Goal: Information Seeking & Learning: Learn about a topic

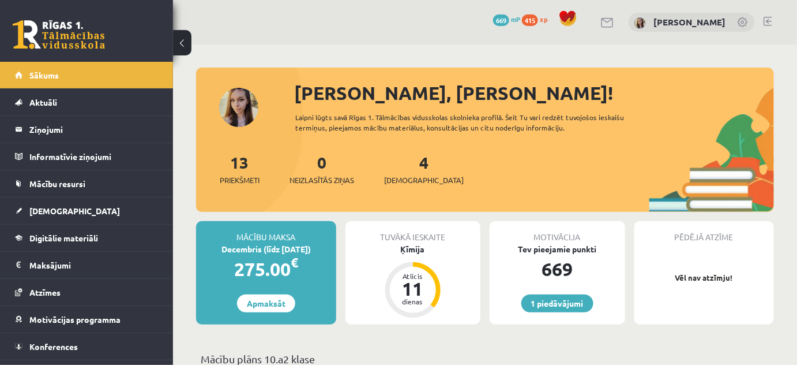
click at [60, 25] on link at bounding box center [59, 34] width 92 height 29
click at [68, 236] on span "Digitālie materiāli" at bounding box center [63, 238] width 69 height 10
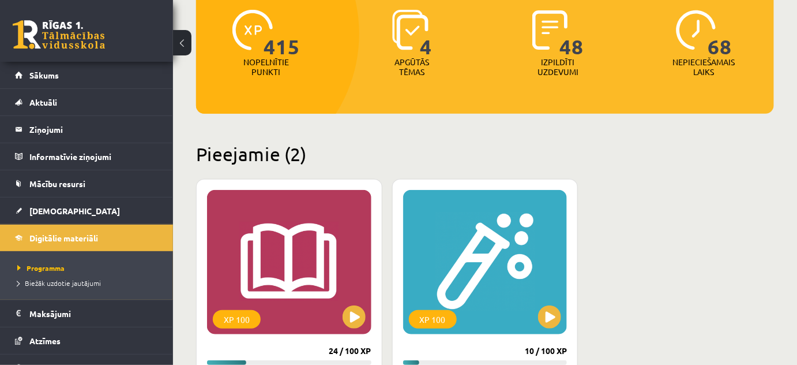
scroll to position [195, 0]
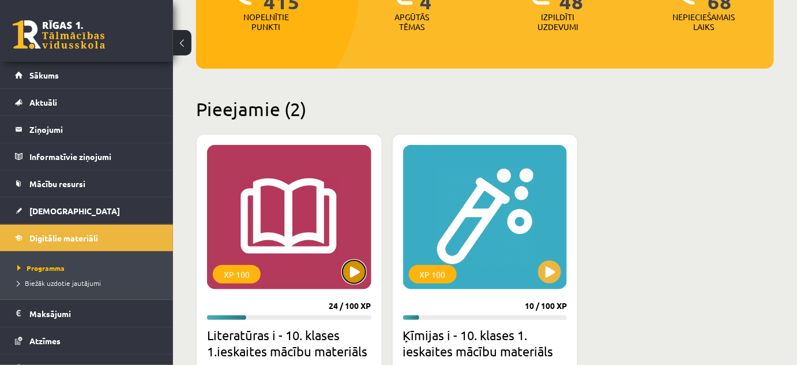
click at [351, 275] on button at bounding box center [354, 271] width 23 height 23
click at [299, 242] on div "XP 100" at bounding box center [289, 217] width 164 height 144
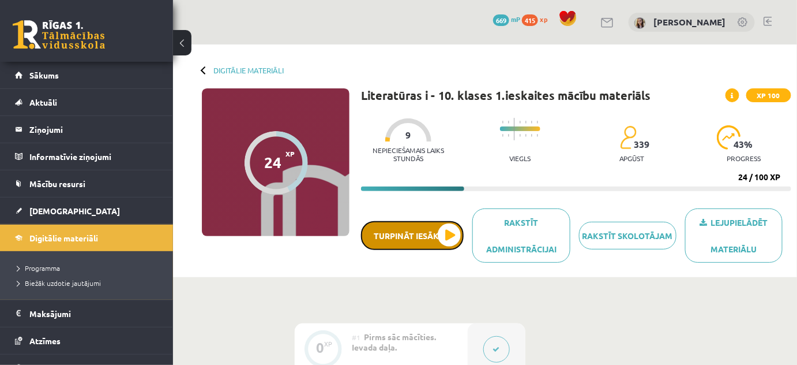
click at [423, 233] on button "Turpināt iesākto" at bounding box center [412, 235] width 103 height 29
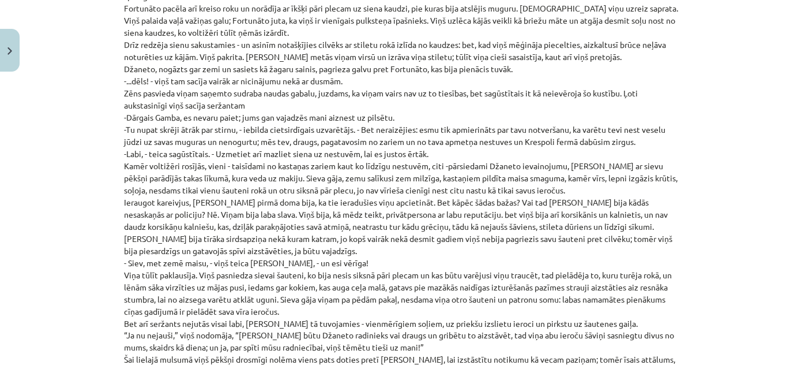
scroll to position [7432, 0]
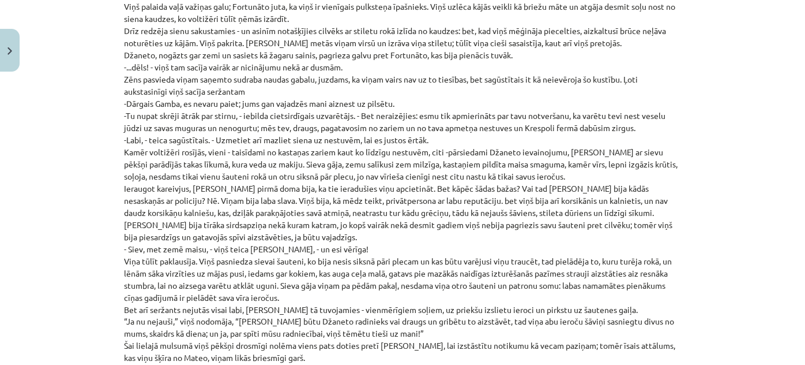
click at [94, 214] on div "Mācību tēma: Literatūras i - 10. klases 1.ieskaites mācību materiāls #4 Estētis…" at bounding box center [402, 182] width 805 height 365
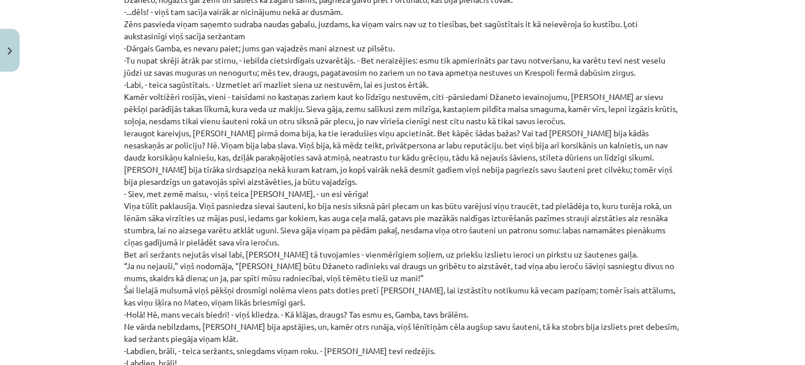
scroll to position [7488, 0]
